Goal: Find specific page/section: Find specific page/section

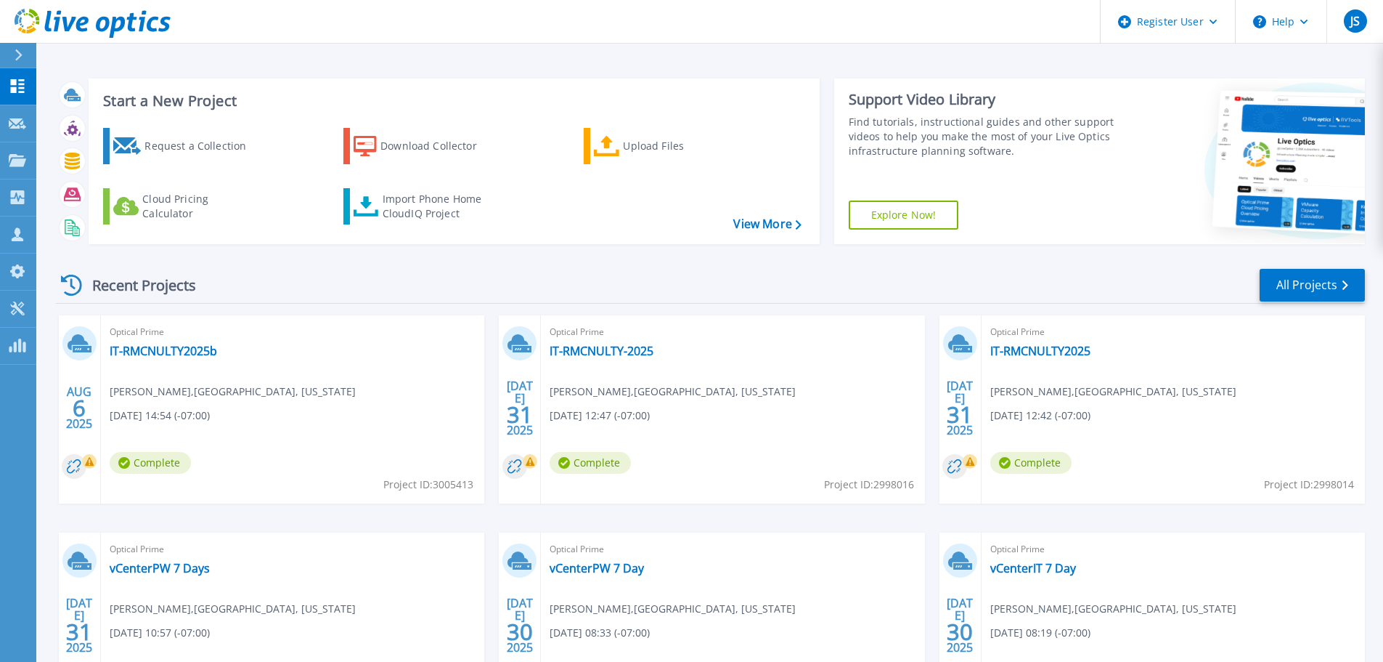
click at [15, 54] on icon at bounding box center [19, 55] width 8 height 12
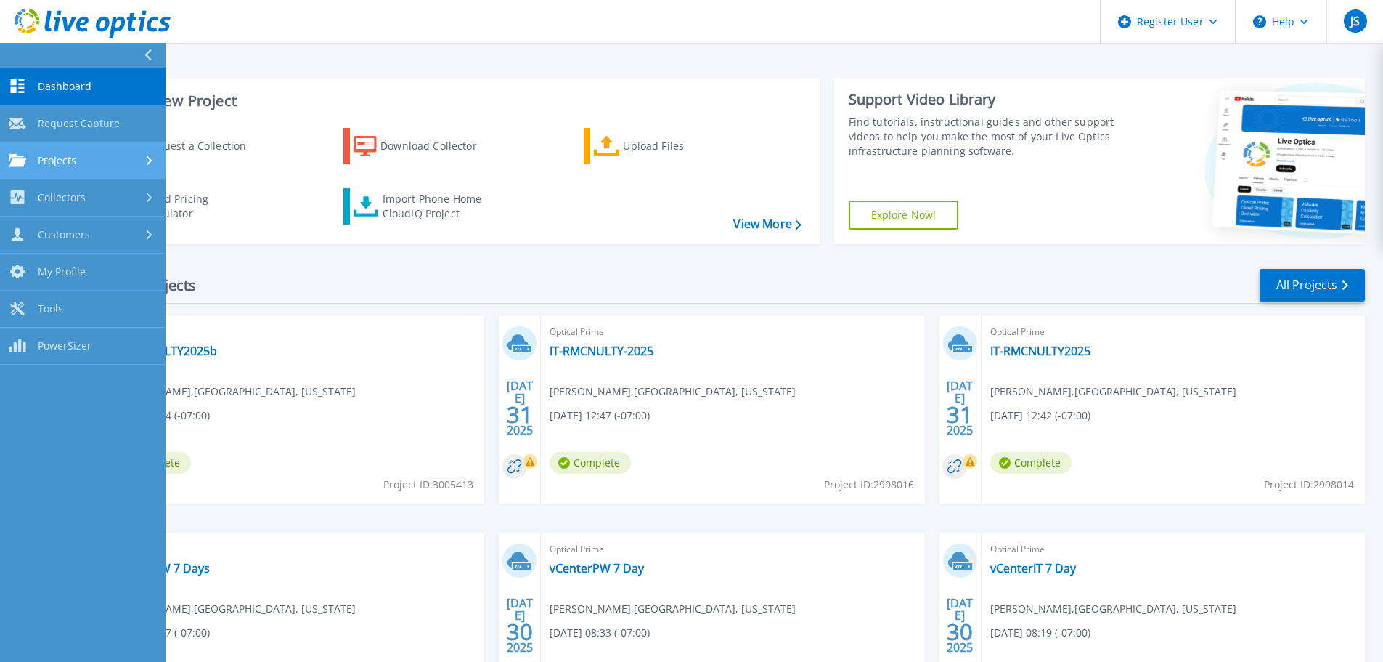
click at [96, 158] on div "Projects" at bounding box center [83, 160] width 148 height 13
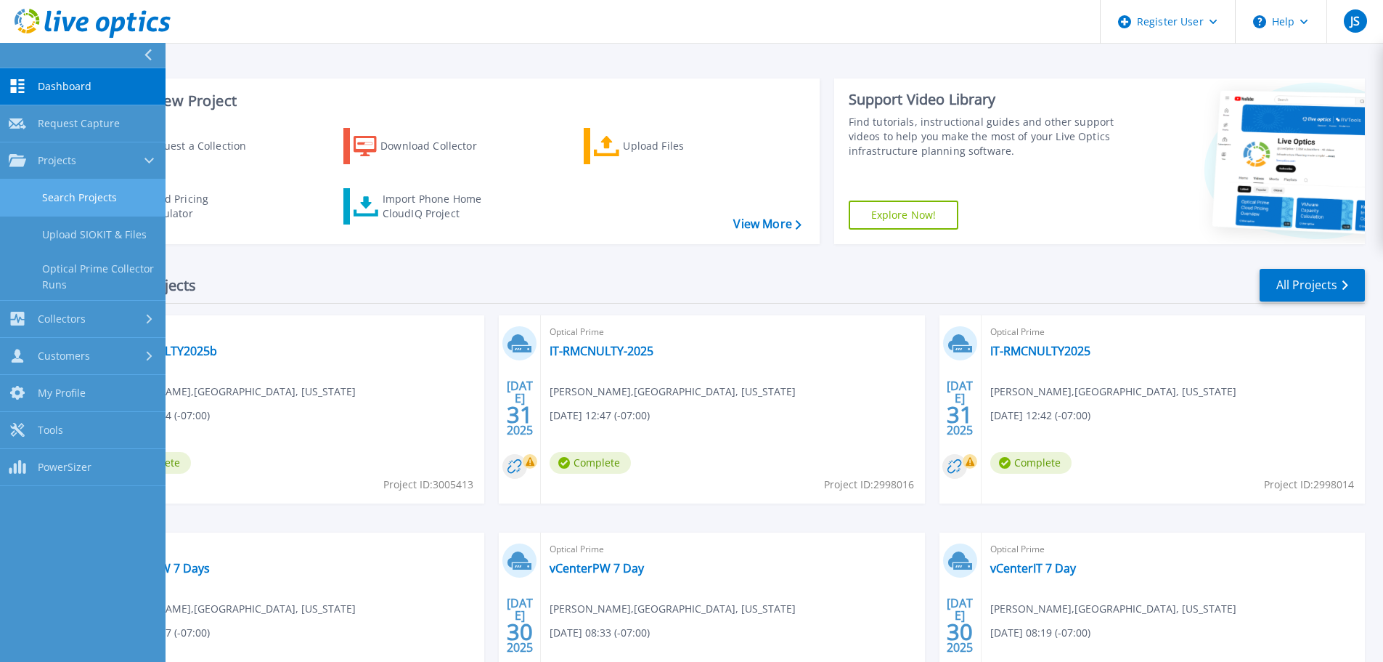
click at [108, 194] on link "Search Projects" at bounding box center [83, 197] width 166 height 37
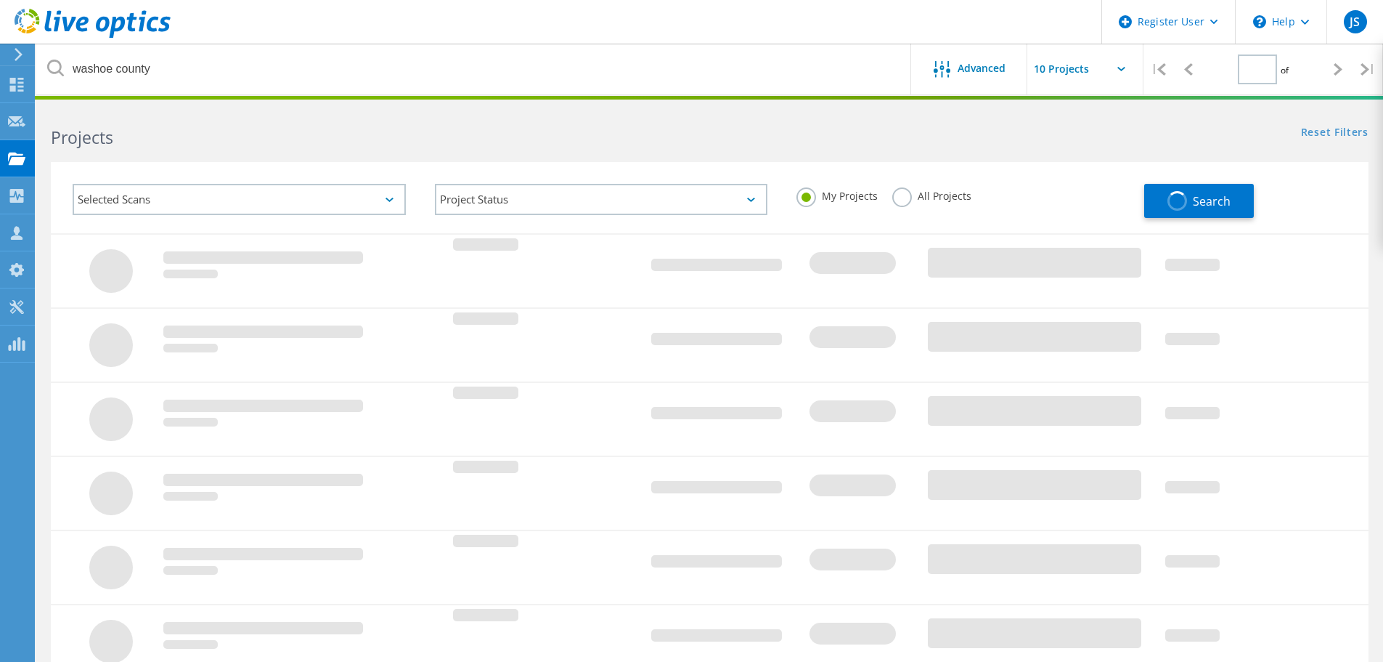
type input "1"
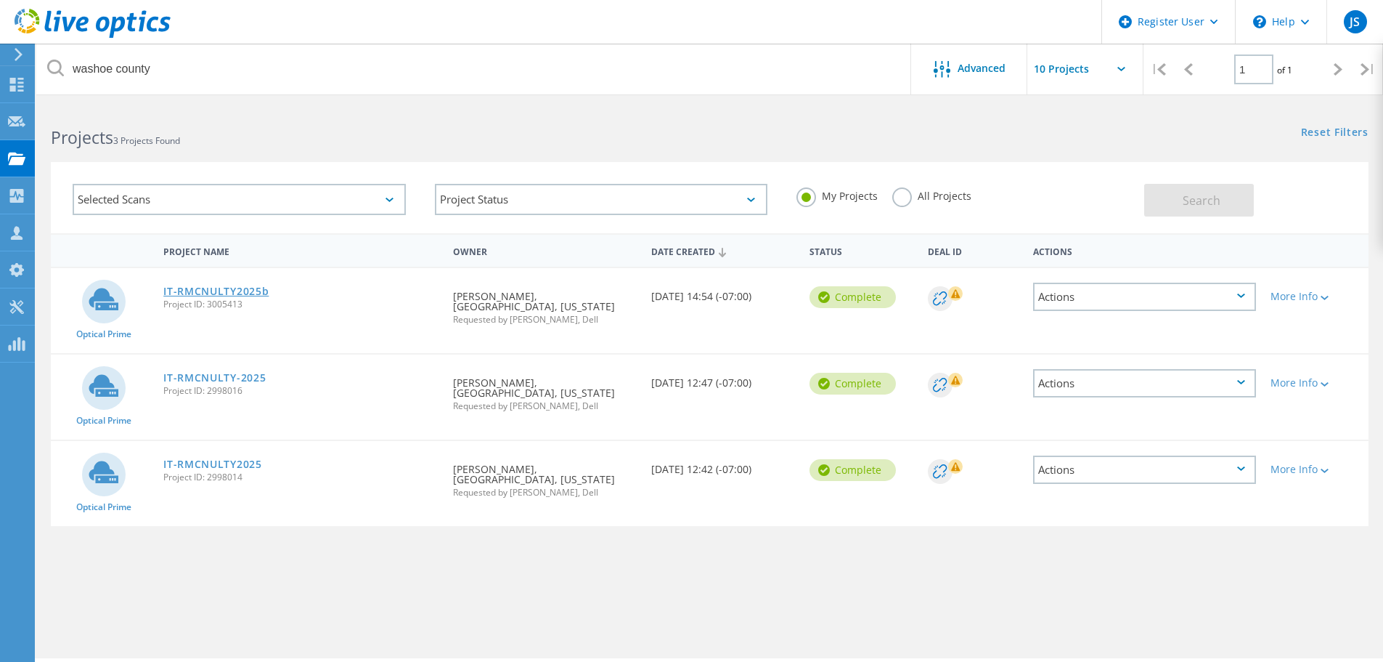
click at [210, 291] on link "IT-RMCNULTY2025b" at bounding box center [215, 291] width 105 height 10
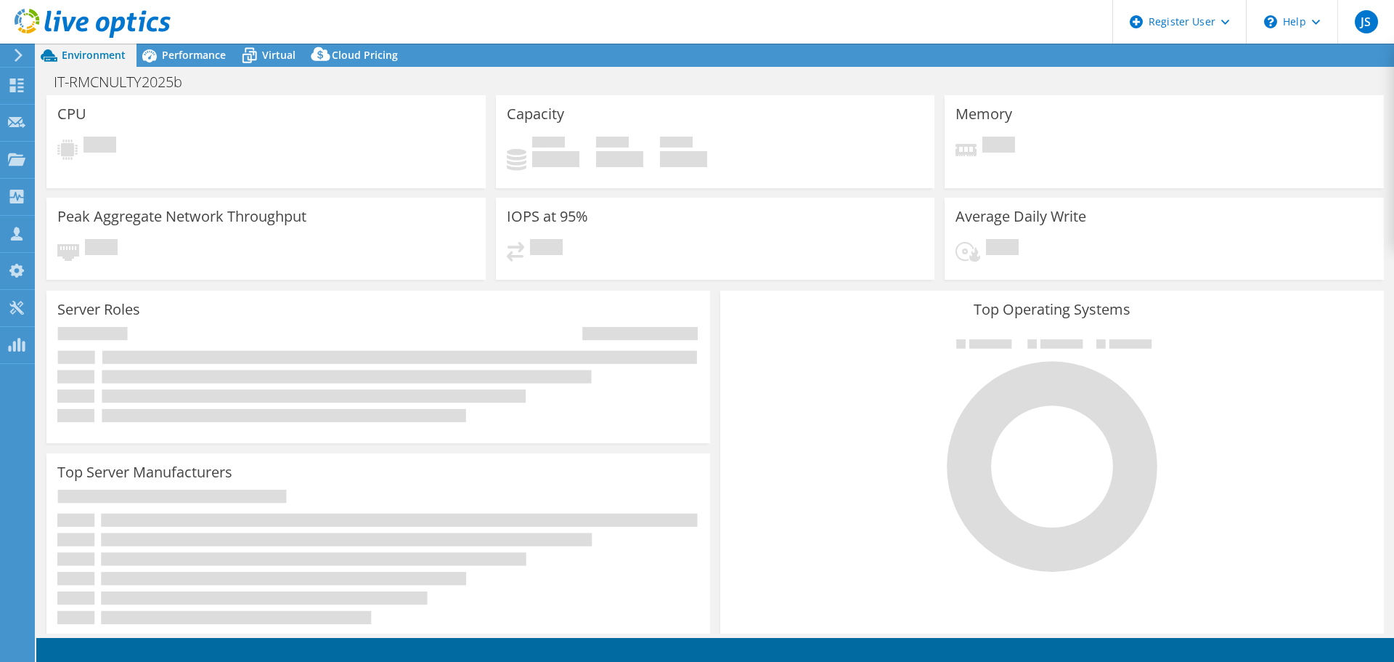
select select "USD"
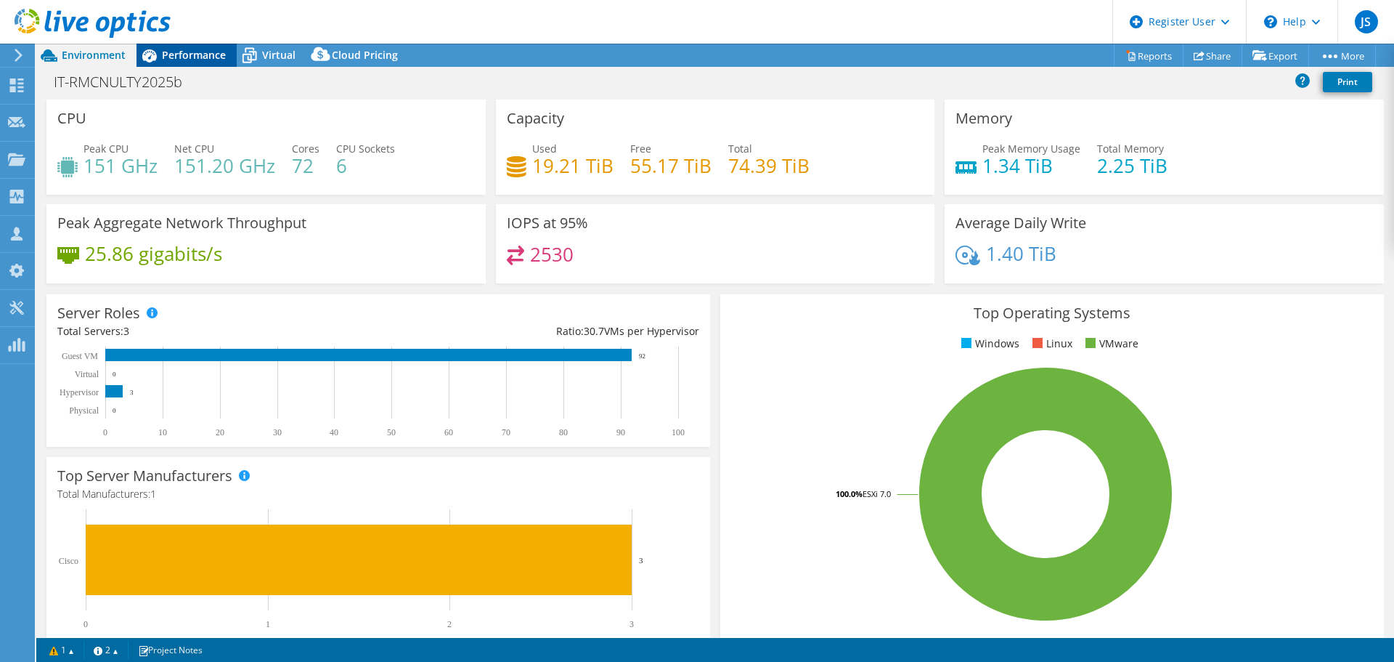
click at [160, 50] on icon at bounding box center [149, 55] width 25 height 25
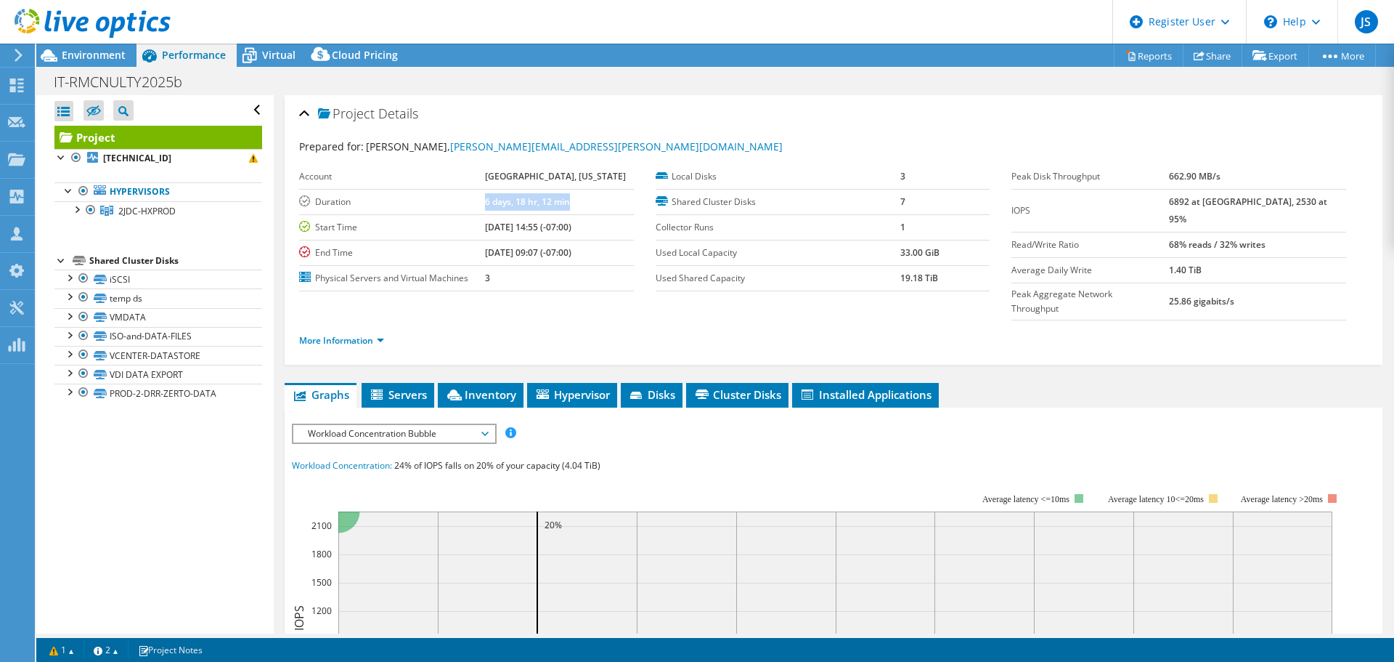
drag, startPoint x: 595, startPoint y: 200, endPoint x: 445, endPoint y: 195, distance: 150.4
click at [445, 195] on tr "Duration 6 days, 18 hr, 12 min" at bounding box center [466, 201] width 335 height 25
click at [87, 52] on span "Environment" at bounding box center [94, 55] width 64 height 14
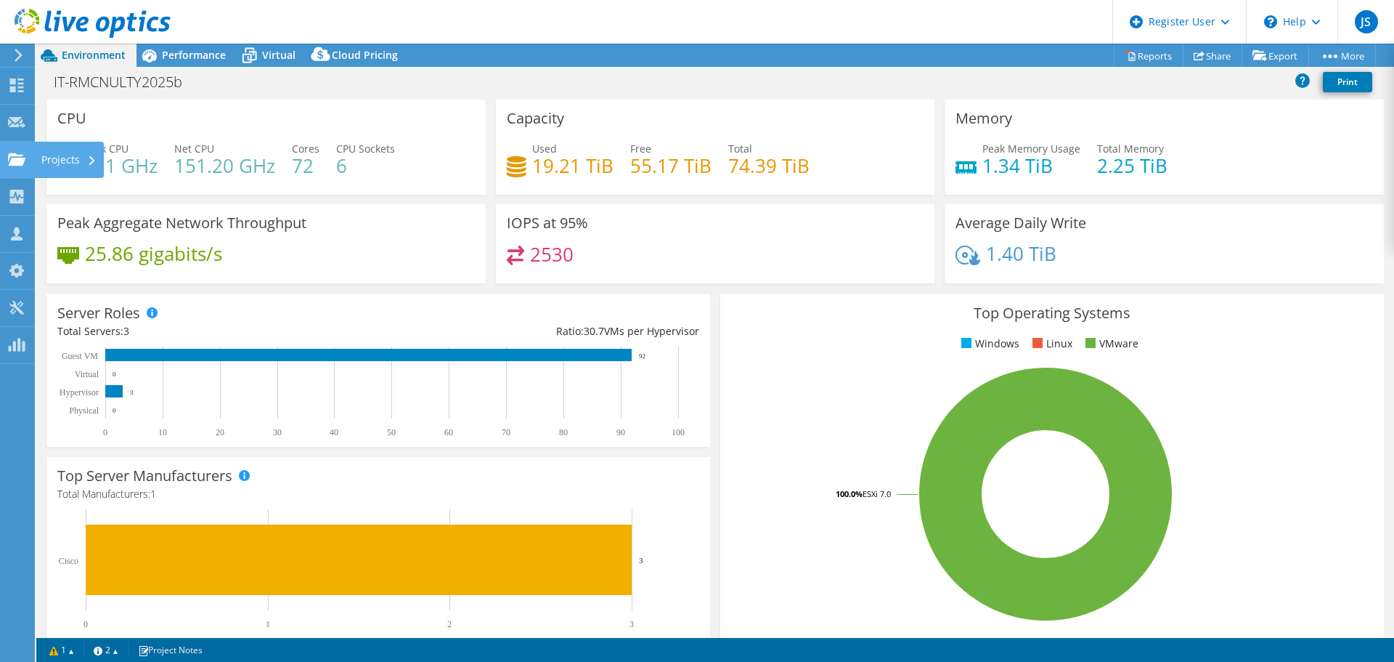
click at [17, 162] on use at bounding box center [16, 158] width 17 height 12
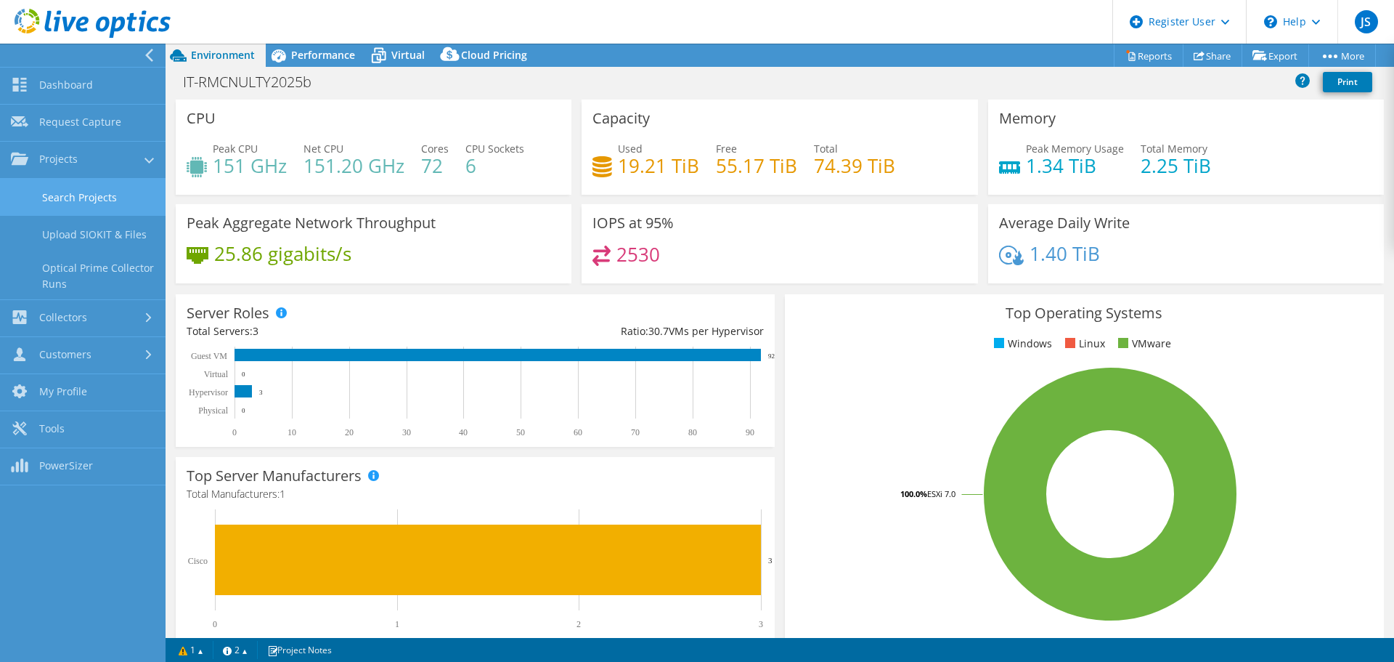
click at [77, 198] on link "Search Projects" at bounding box center [83, 197] width 166 height 37
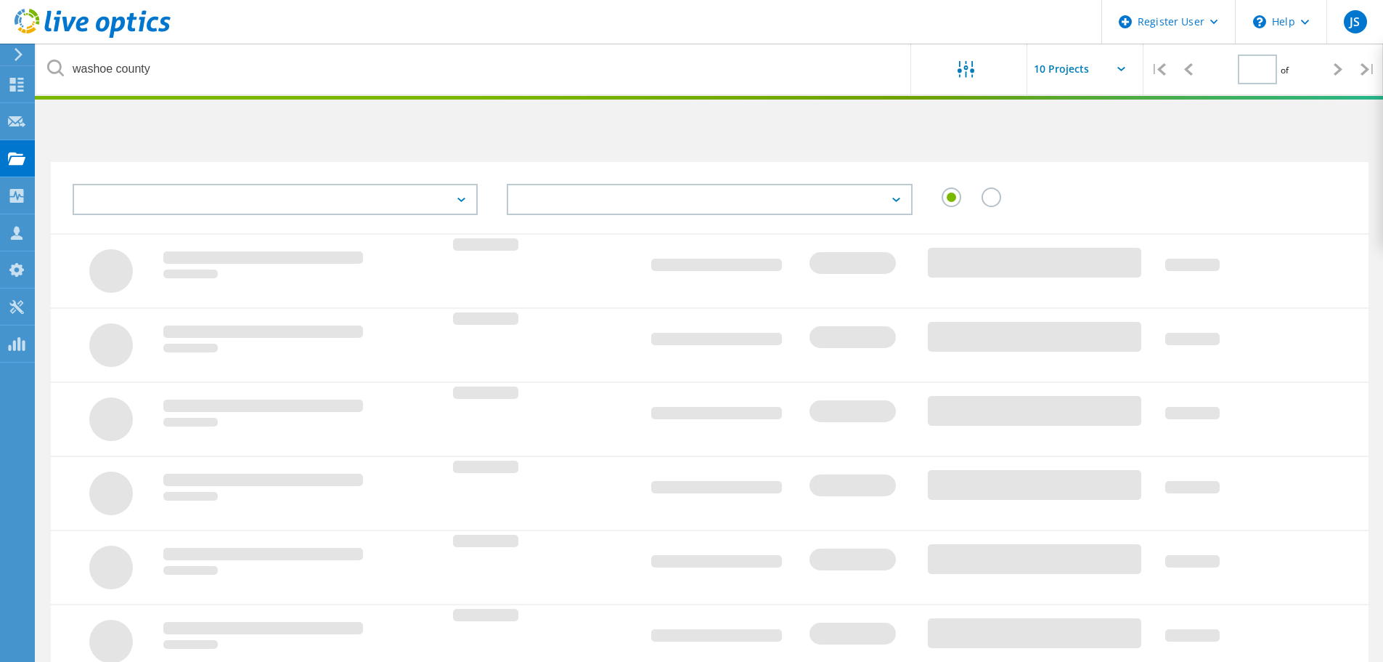
type input "1"
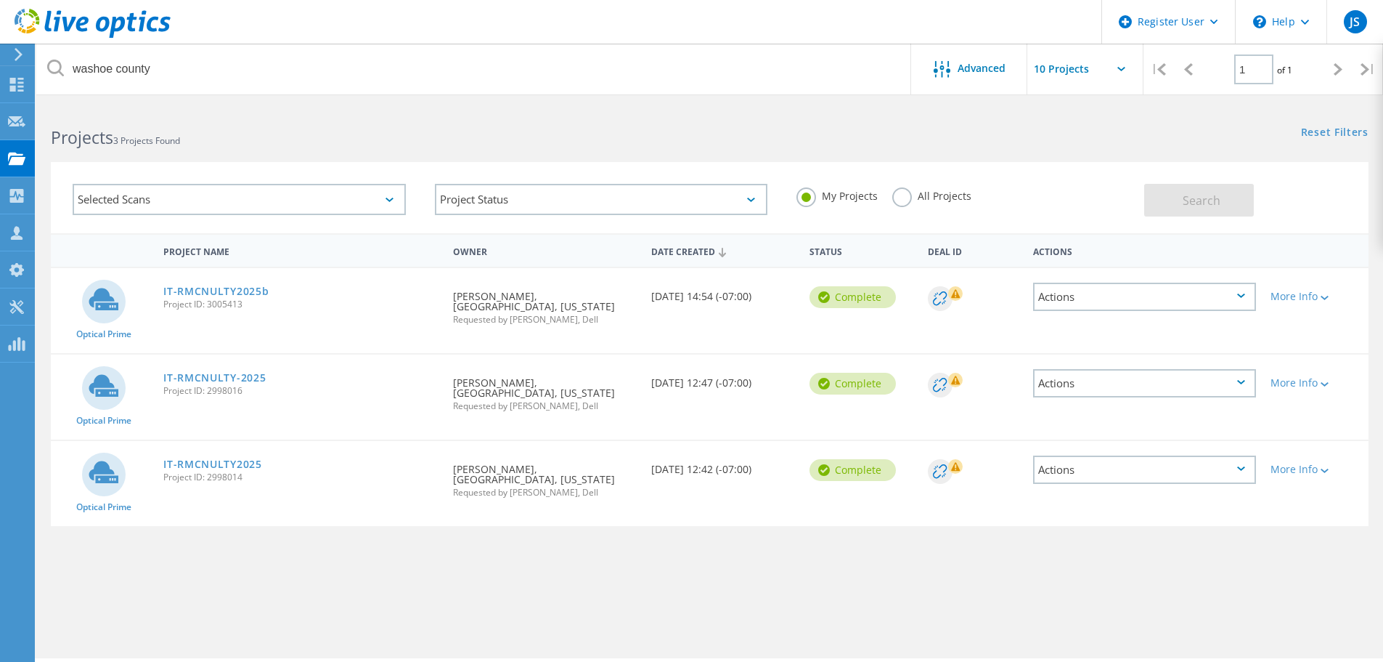
drag, startPoint x: 253, startPoint y: 305, endPoint x: 158, endPoint y: 304, distance: 95.1
click at [158, 304] on div "IT-RMCNULTY2025b Project ID: 3005413" at bounding box center [301, 295] width 290 height 55
copy span "Project ID: 3005413"
drag, startPoint x: 903, startPoint y: 196, endPoint x: 887, endPoint y: 203, distance: 17.3
click at [901, 196] on label "All Projects" at bounding box center [931, 194] width 79 height 14
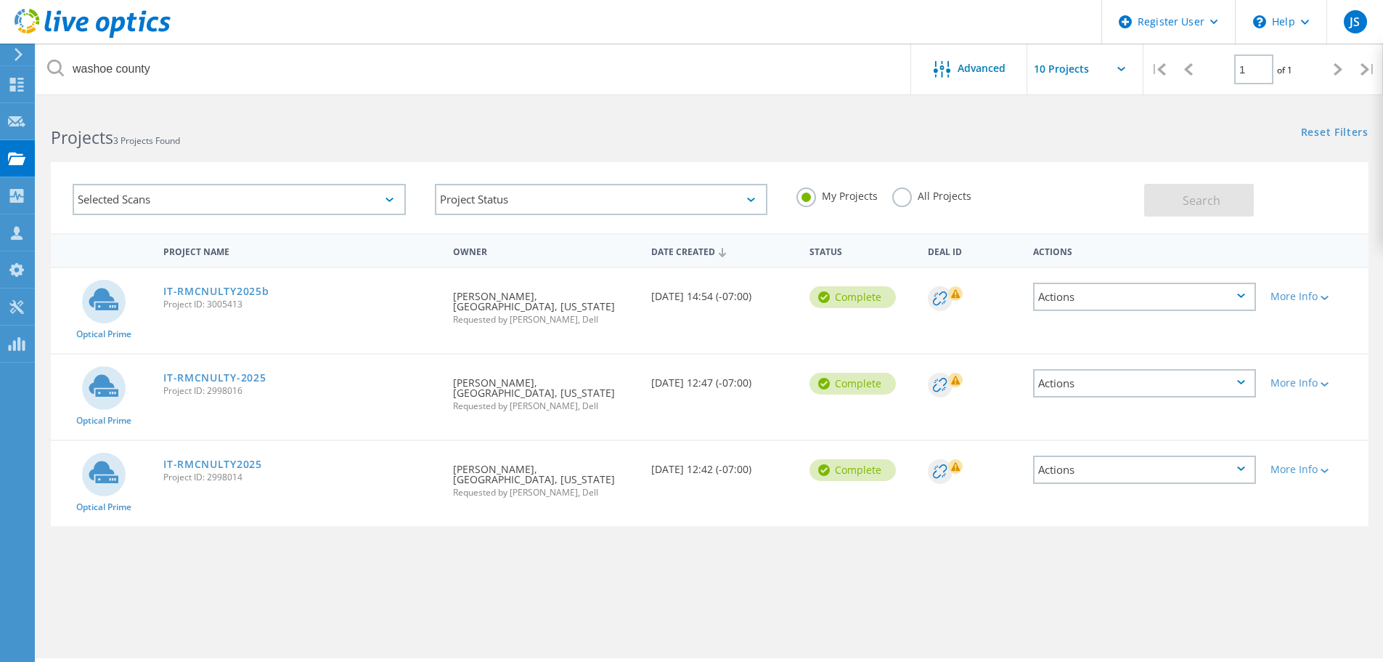
click at [0, 0] on input "All Projects" at bounding box center [0, 0] width 0 height 0
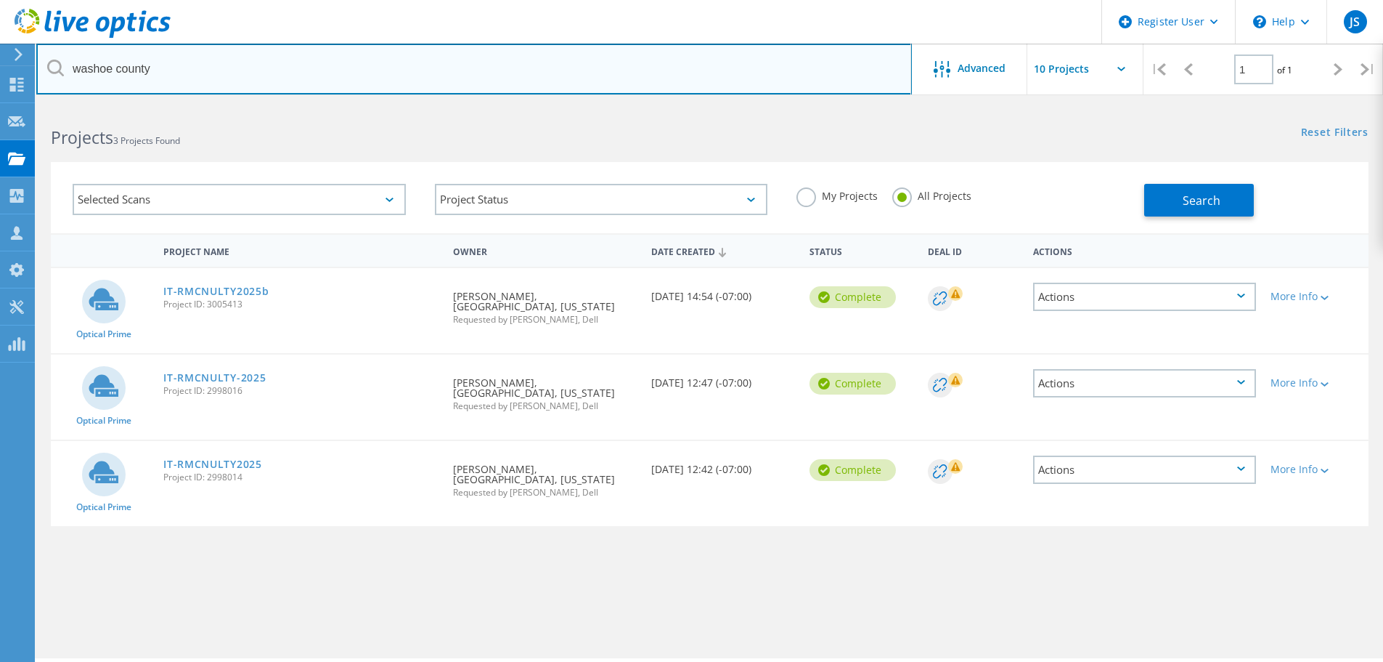
drag, startPoint x: -23, startPoint y: 60, endPoint x: -104, endPoint y: 57, distance: 81.4
click at [0, 57] on html "Register User \n Help Explore Helpful Articles Contact Support JS Dell User Jer…" at bounding box center [691, 350] width 1383 height 701
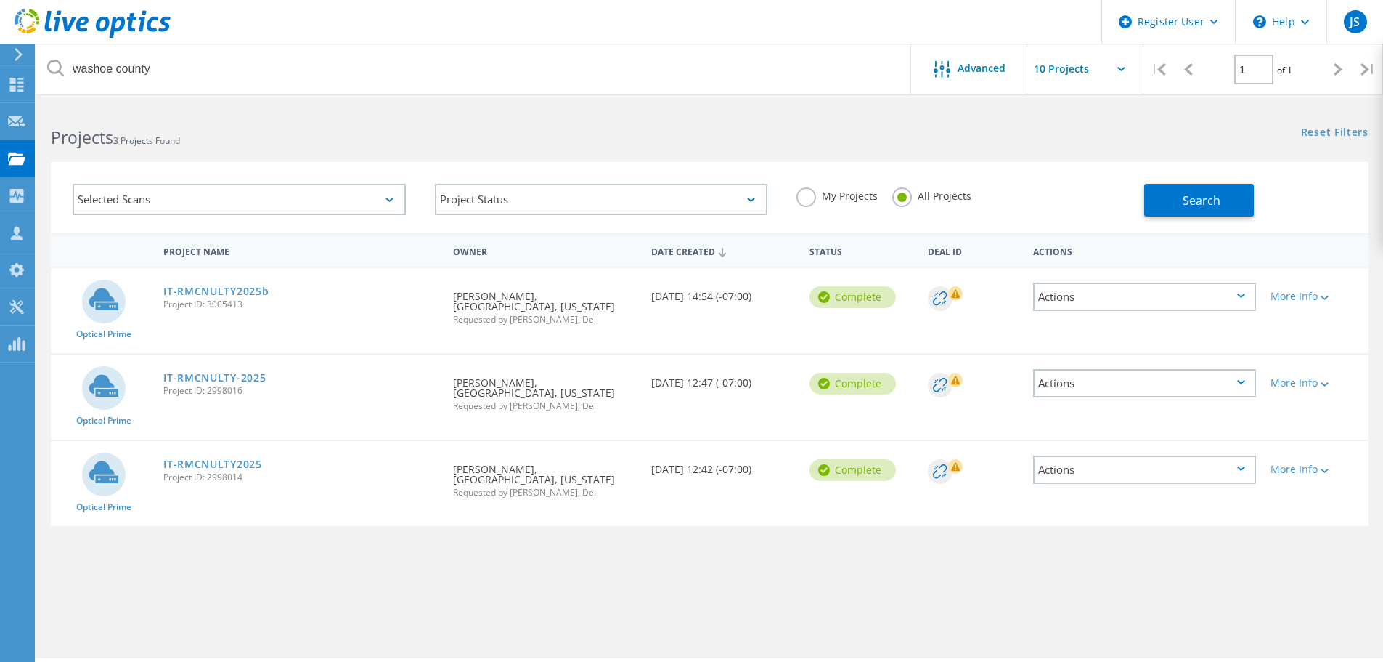
click at [1064, 139] on div "Projects 3 Projects Found Reset Filters Show Filters" at bounding box center [709, 124] width 1347 height 38
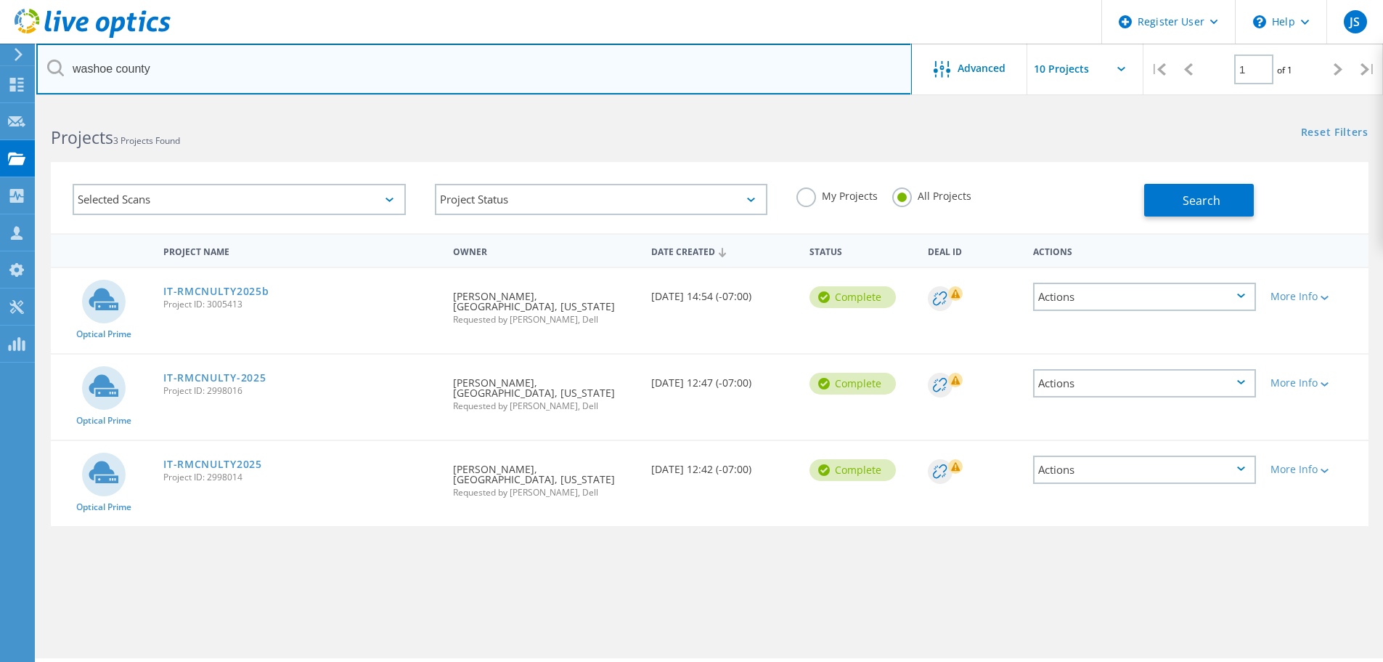
click at [402, 63] on input "washoe county" at bounding box center [474, 69] width 876 height 51
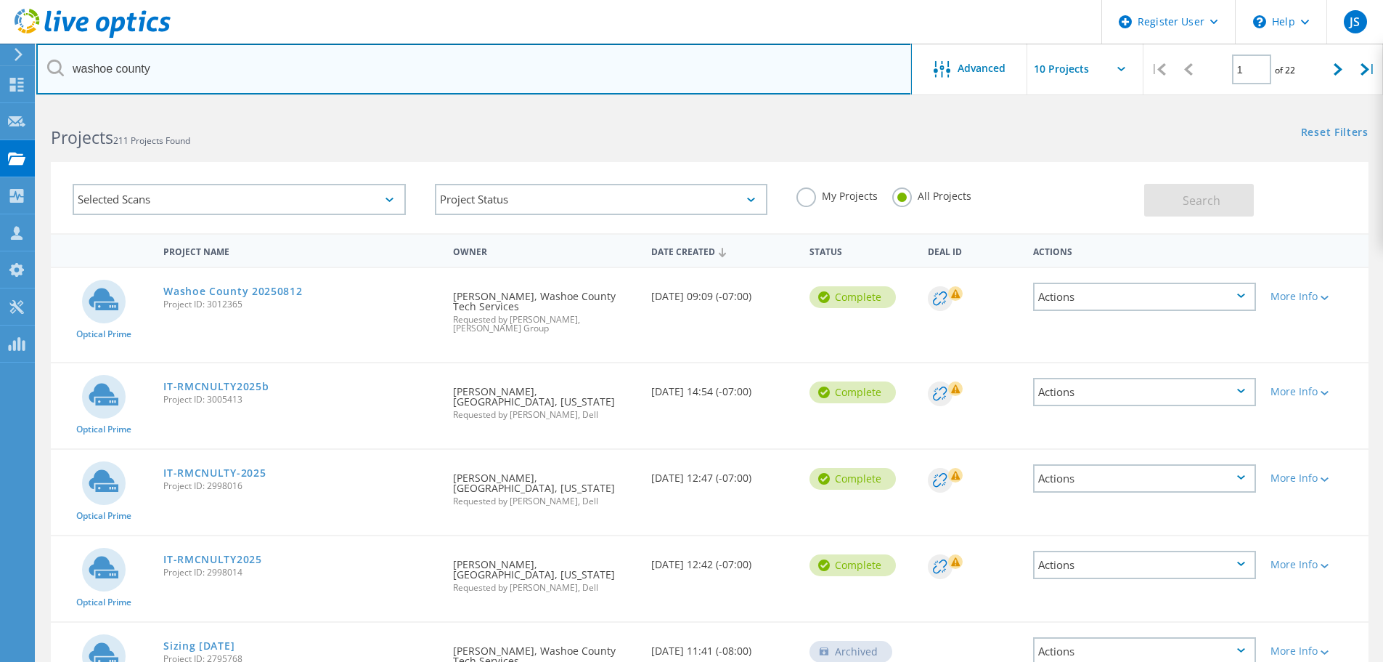
scroll to position [73, 0]
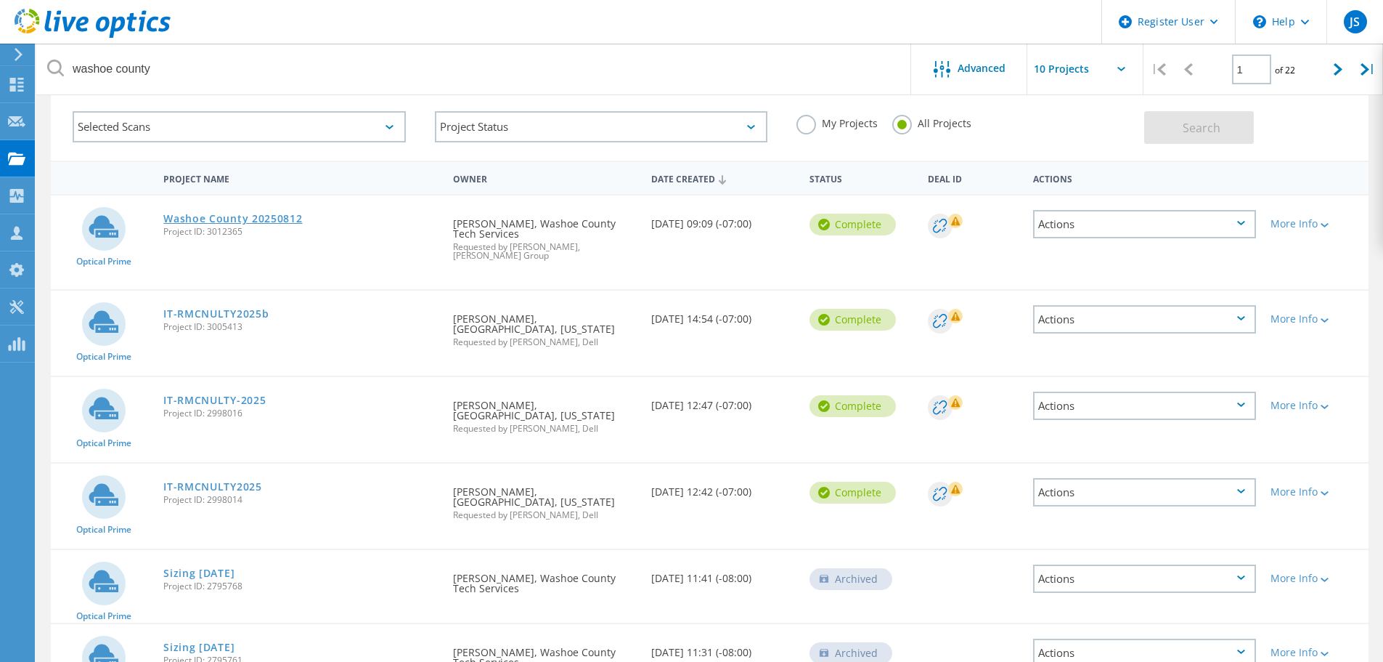
click at [245, 218] on link "Washoe County 20250812" at bounding box center [232, 218] width 139 height 10
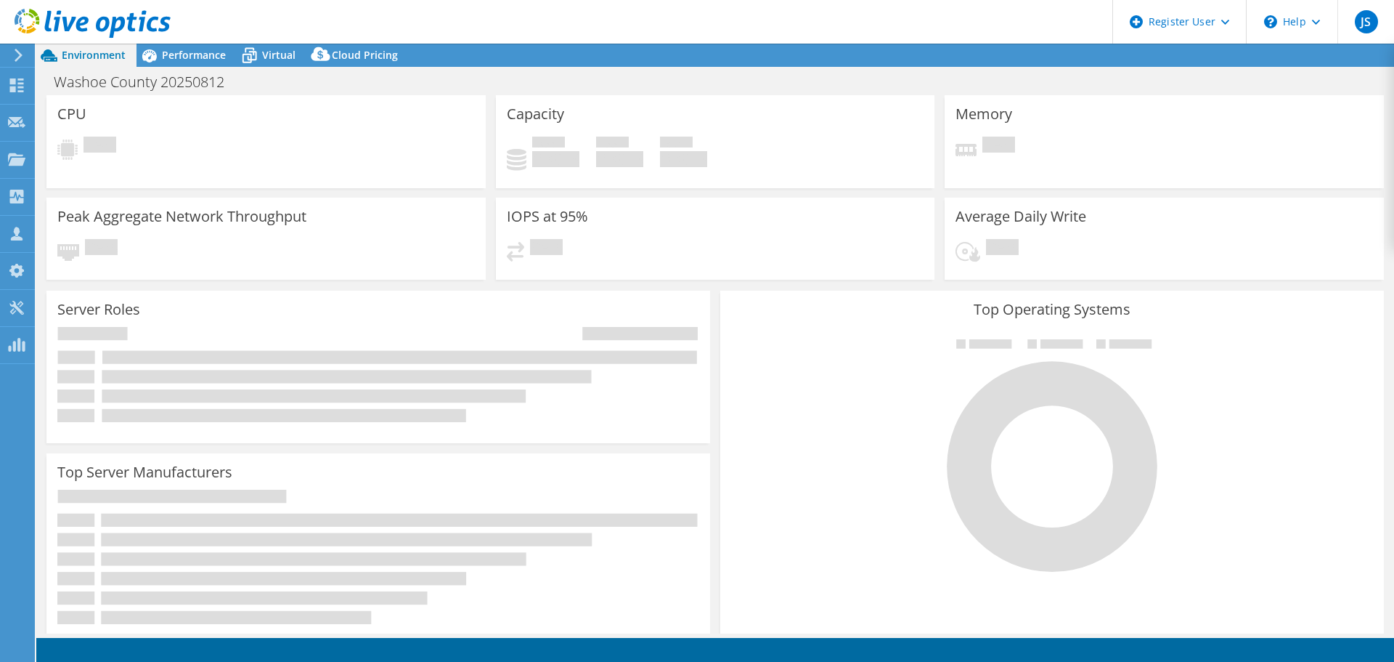
select select "USD"
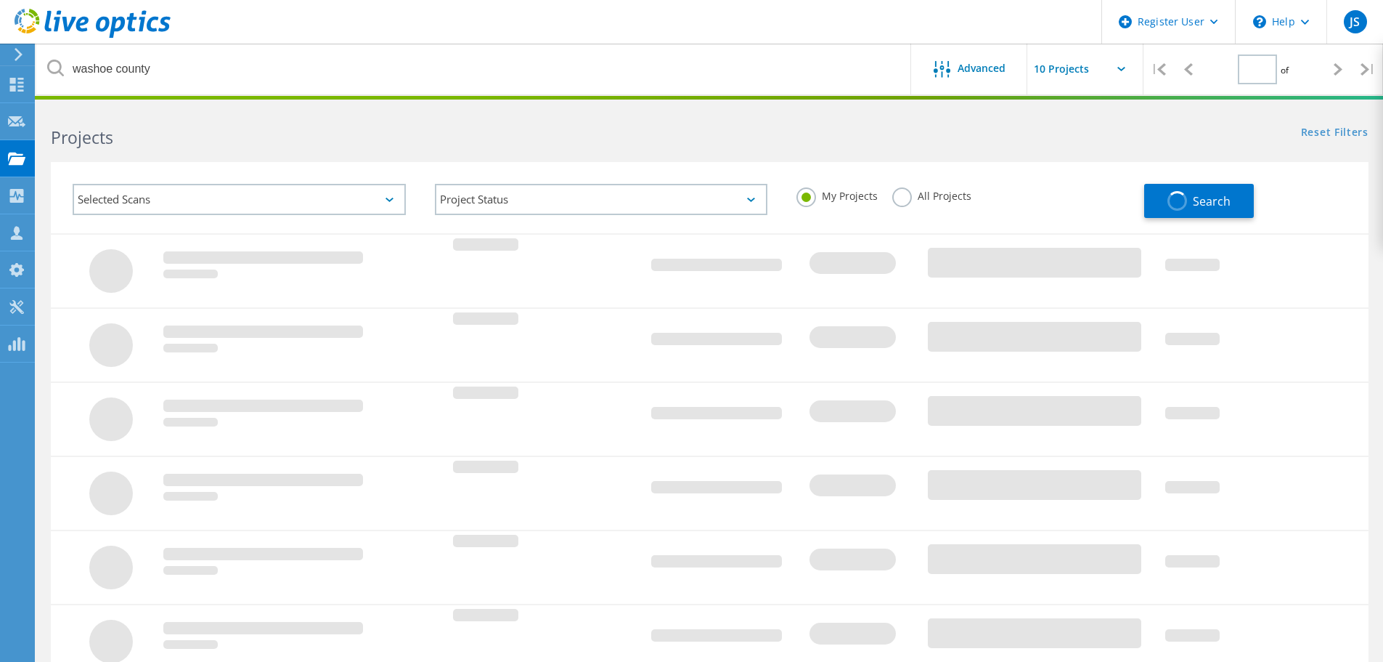
type input "1"
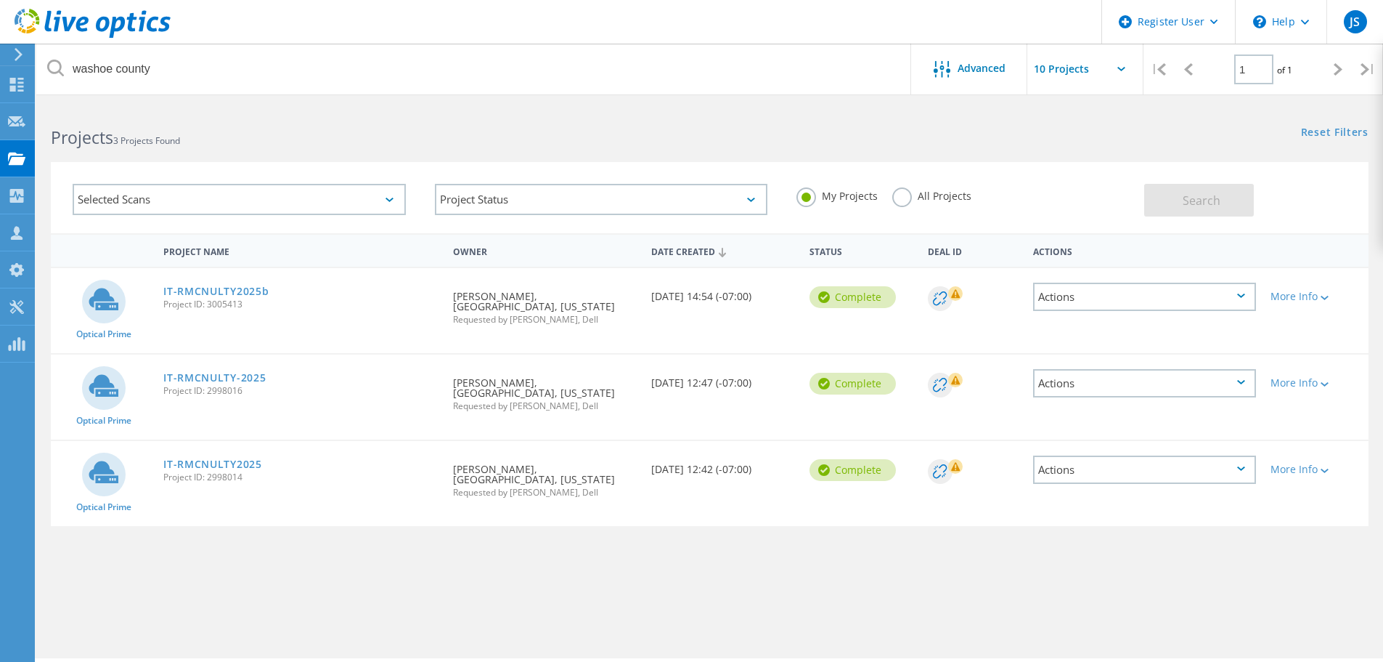
drag, startPoint x: 250, startPoint y: 304, endPoint x: 159, endPoint y: 306, distance: 90.8
click at [159, 306] on div "IT-RMCNULTY2025b Project ID: 3005413" at bounding box center [301, 295] width 290 height 55
copy span "Project ID: 3005413"
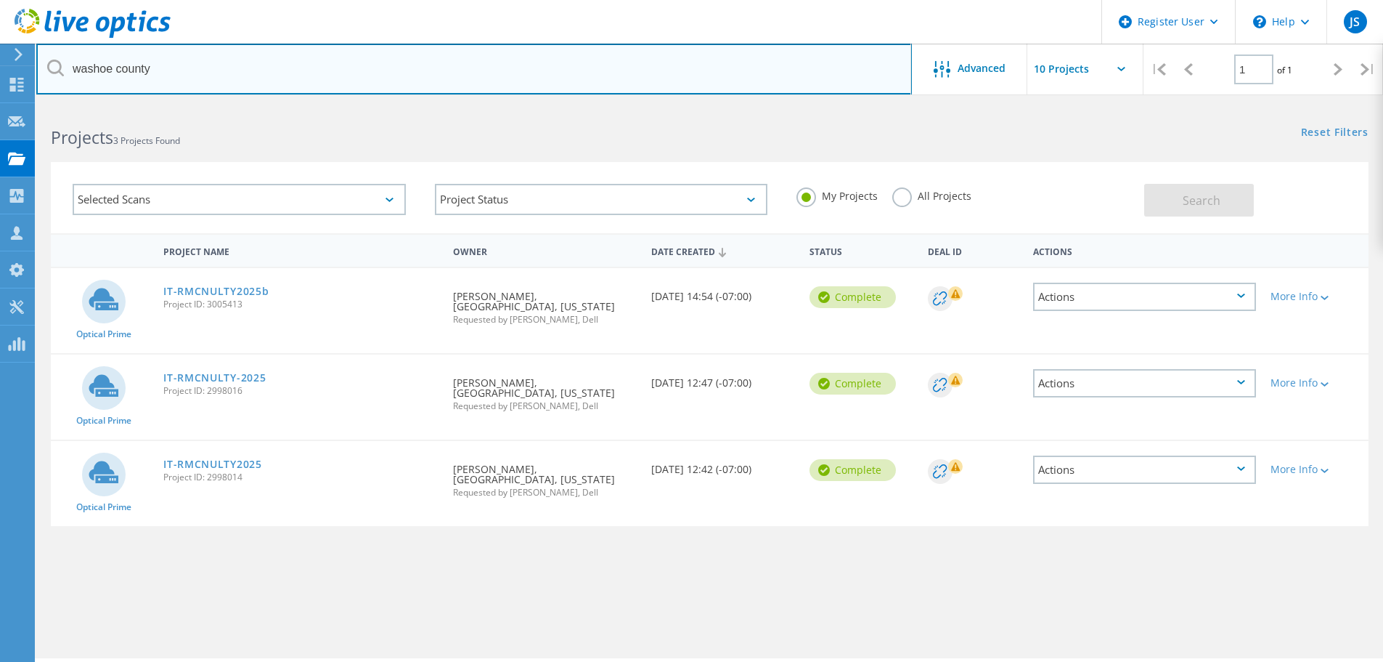
click at [609, 55] on input "washoe county" at bounding box center [474, 69] width 876 height 51
